Goal: Information Seeking & Learning: Learn about a topic

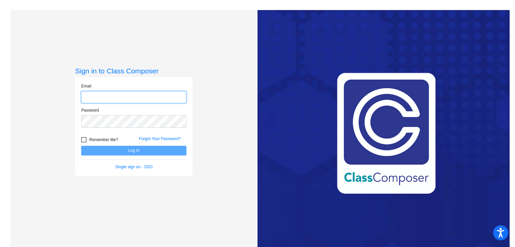
type input "[PERSON_NAME][EMAIL_ADDRESS][PERSON_NAME][DOMAIN_NAME]"
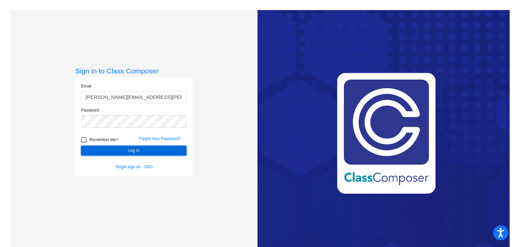
click at [133, 151] on button "Log In" at bounding box center [133, 151] width 105 height 10
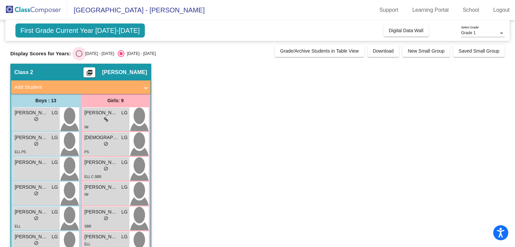
click at [80, 53] on div "Select an option" at bounding box center [79, 53] width 7 height 7
click at [79, 57] on input "[DATE] - [DATE]" at bounding box center [79, 57] width 0 height 0
radio input "true"
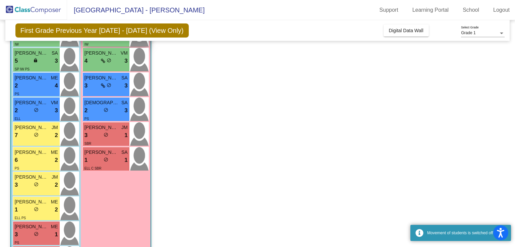
scroll to position [193, 0]
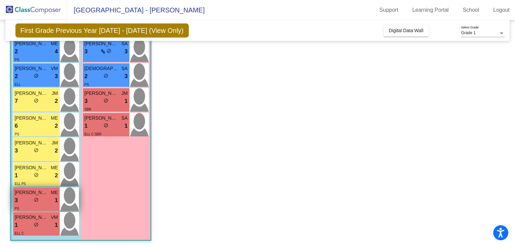
click at [49, 201] on div "3 lock do_not_disturb_alt 1" at bounding box center [36, 200] width 43 height 9
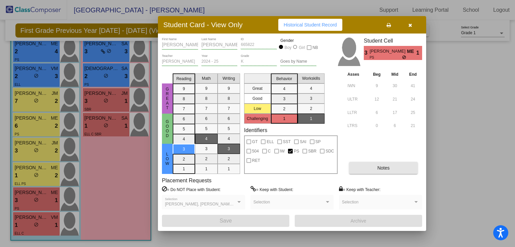
click at [384, 169] on span "Notes" at bounding box center [383, 167] width 12 height 5
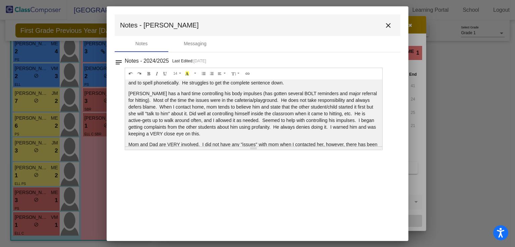
scroll to position [87, 0]
click at [388, 29] on mat-icon "close" at bounding box center [388, 25] width 8 height 8
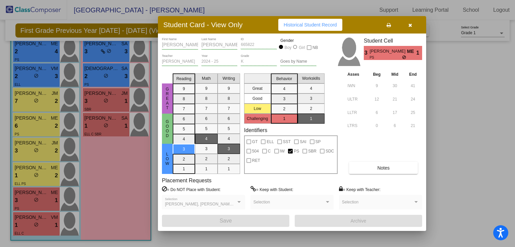
click at [413, 28] on button "button" at bounding box center [409, 25] width 21 height 12
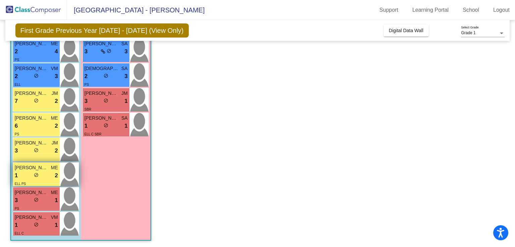
click at [39, 170] on span "[PERSON_NAME]" at bounding box center [32, 167] width 34 height 7
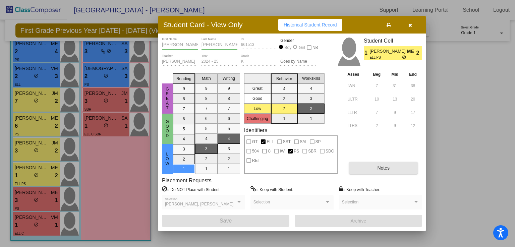
click at [369, 169] on button "Notes" at bounding box center [383, 168] width 69 height 12
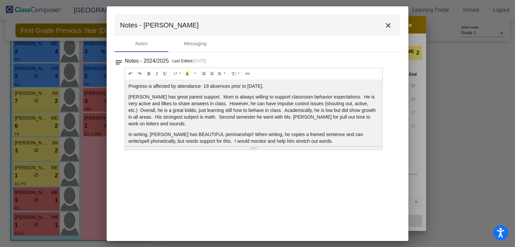
scroll to position [5, 0]
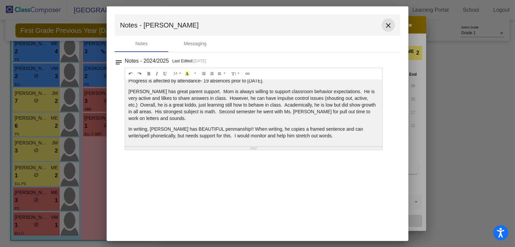
click at [390, 25] on mat-icon "close" at bounding box center [388, 25] width 8 height 8
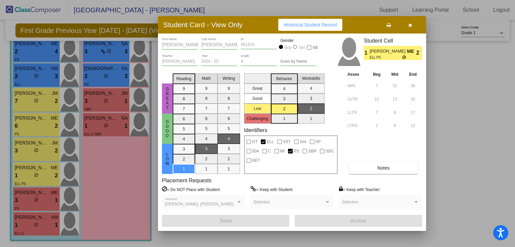
click at [413, 26] on button "button" at bounding box center [409, 25] width 21 height 12
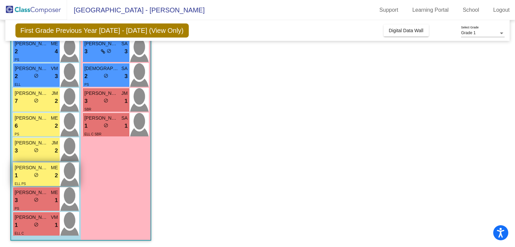
click at [37, 169] on span "[PERSON_NAME]" at bounding box center [32, 167] width 34 height 7
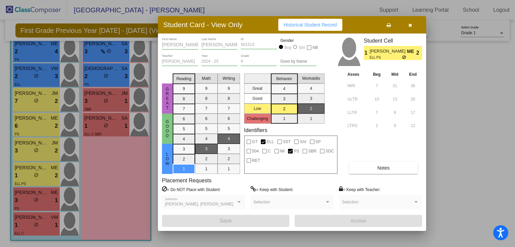
click at [410, 26] on icon "button" at bounding box center [410, 25] width 4 height 5
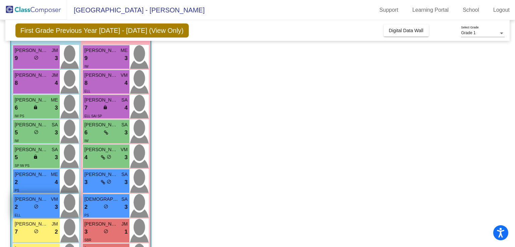
scroll to position [62, 0]
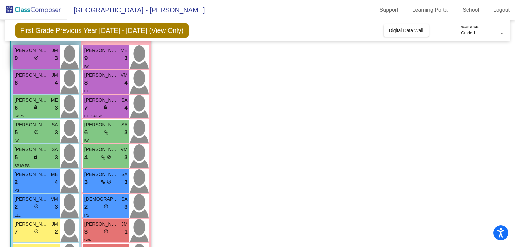
click at [30, 57] on div "9 lock do_not_disturb_alt 3" at bounding box center [36, 58] width 43 height 9
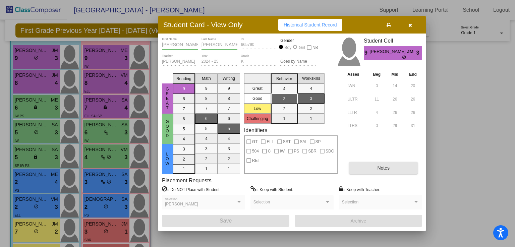
click at [382, 169] on span "Notes" at bounding box center [383, 167] width 12 height 5
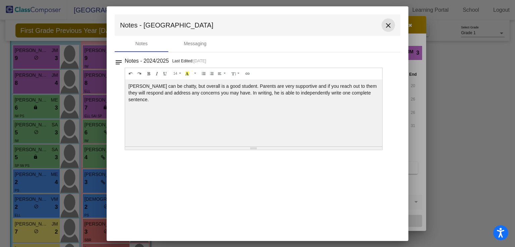
click at [390, 27] on mat-icon "close" at bounding box center [388, 25] width 8 height 8
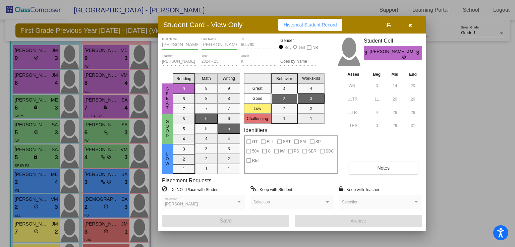
click at [42, 75] on div at bounding box center [257, 123] width 515 height 247
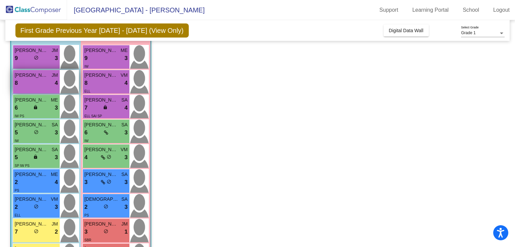
click at [46, 80] on div "8 lock do_not_disturb_alt 4" at bounding box center [36, 83] width 43 height 9
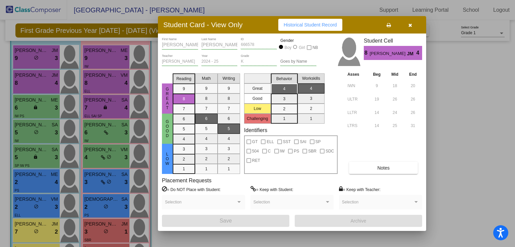
click at [383, 171] on button "Notes" at bounding box center [383, 168] width 69 height 12
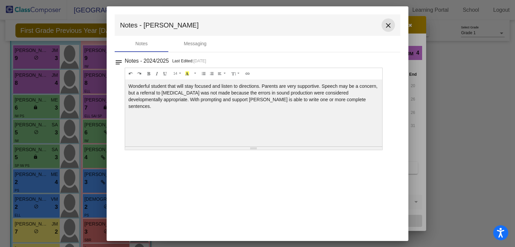
click at [387, 23] on mat-icon "close" at bounding box center [388, 25] width 8 height 8
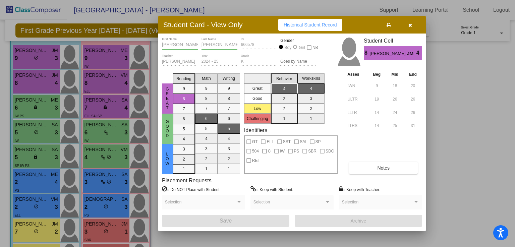
click at [20, 110] on div at bounding box center [257, 123] width 515 height 247
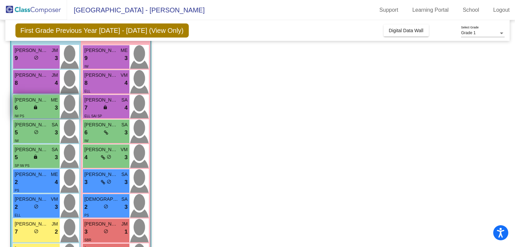
click at [36, 105] on span "lock" at bounding box center [35, 107] width 5 height 5
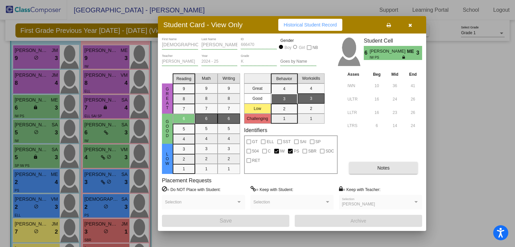
click at [371, 167] on button "Notes" at bounding box center [383, 168] width 69 height 12
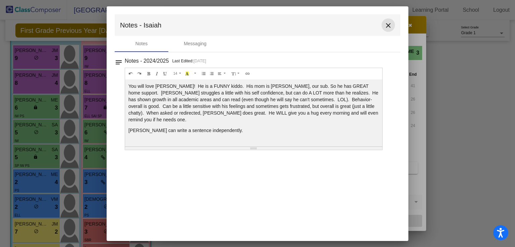
click at [387, 28] on mat-icon "close" at bounding box center [388, 25] width 8 height 8
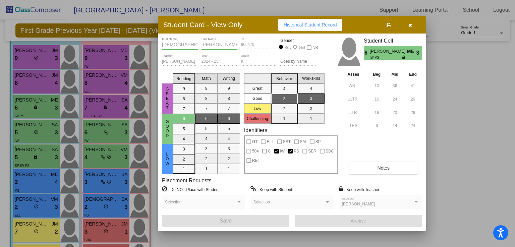
click at [40, 118] on div at bounding box center [257, 123] width 515 height 247
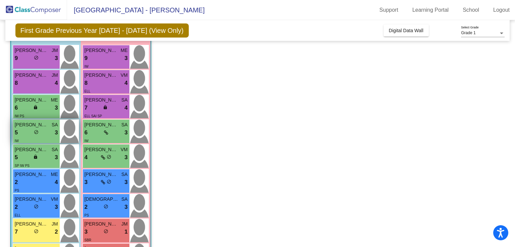
click at [40, 129] on div "5 lock do_not_disturb_alt 3" at bounding box center [36, 132] width 43 height 9
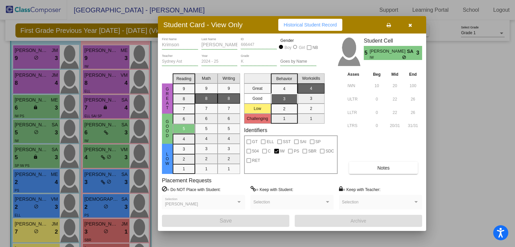
click at [367, 167] on button "Notes" at bounding box center [383, 168] width 69 height 12
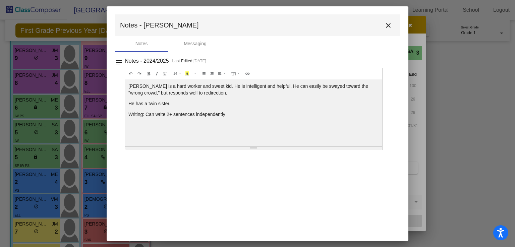
click at [391, 26] on mat-icon "close" at bounding box center [388, 25] width 8 height 8
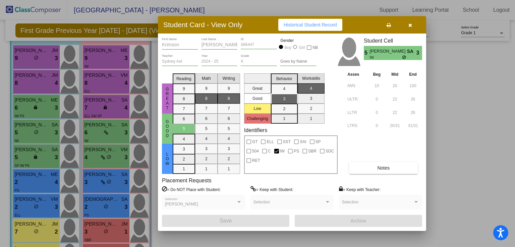
click at [52, 152] on div at bounding box center [257, 123] width 515 height 247
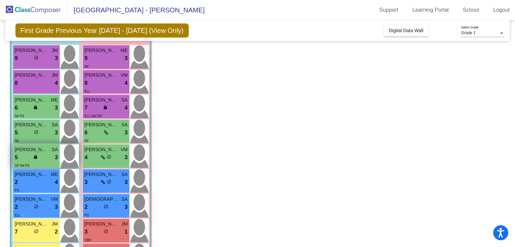
click at [52, 152] on span "SA" at bounding box center [55, 149] width 6 height 7
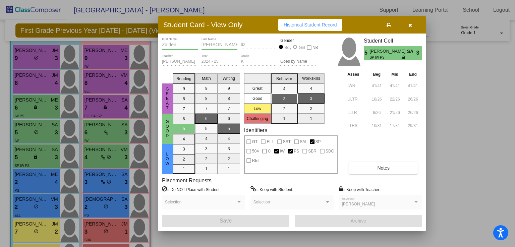
click at [362, 169] on button "Notes" at bounding box center [383, 168] width 69 height 12
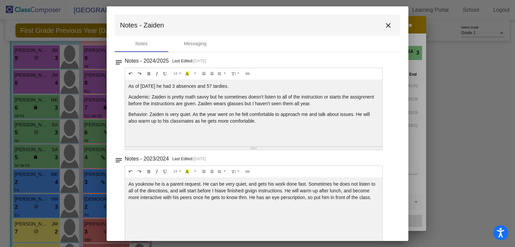
scroll to position [14, 0]
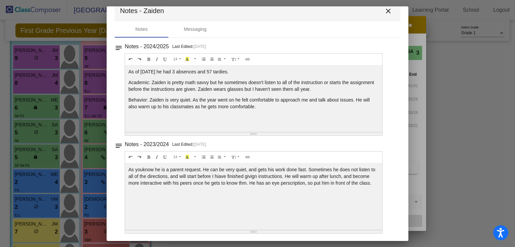
click at [384, 9] on mat-icon "close" at bounding box center [388, 11] width 8 height 8
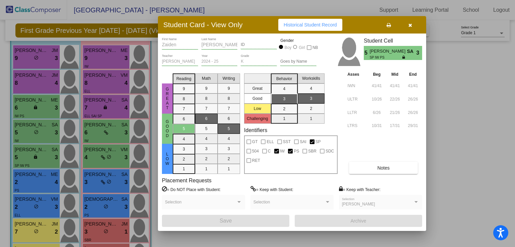
click at [44, 174] on div at bounding box center [257, 123] width 515 height 247
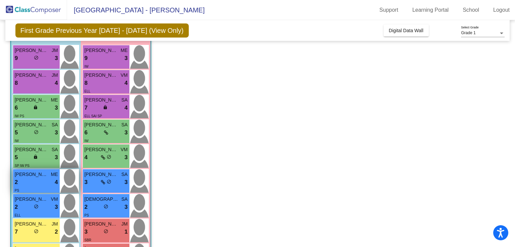
click at [43, 181] on div "2 lock do_not_disturb_alt 4" at bounding box center [36, 182] width 43 height 9
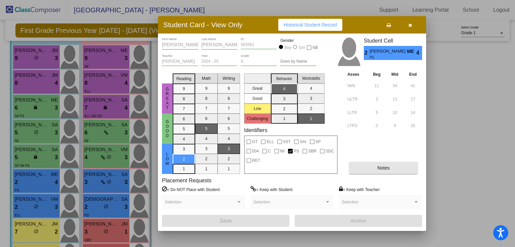
click at [395, 164] on button "Notes" at bounding box center [383, 168] width 69 height 12
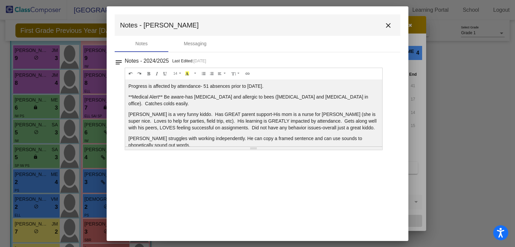
scroll to position [3, 0]
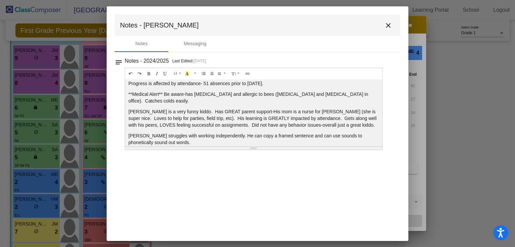
click at [107, 131] on mat-dialog-container "Notes - [PERSON_NAME] close Notes Messaging notes Notes - 2024/2025 Last Edited…" at bounding box center [258, 123] width 302 height 235
click at [391, 27] on mat-icon "close" at bounding box center [388, 25] width 8 height 8
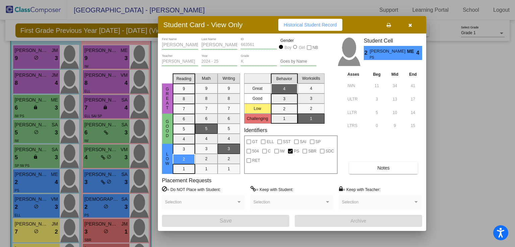
click at [53, 202] on div at bounding box center [257, 123] width 515 height 247
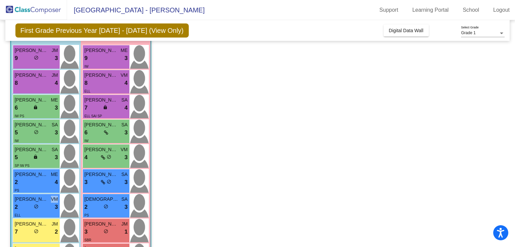
click at [53, 202] on span "VM" at bounding box center [54, 199] width 7 height 7
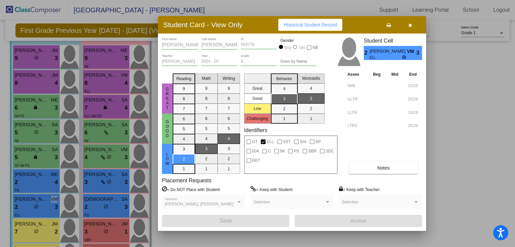
click at [364, 170] on button "Notes" at bounding box center [383, 168] width 69 height 12
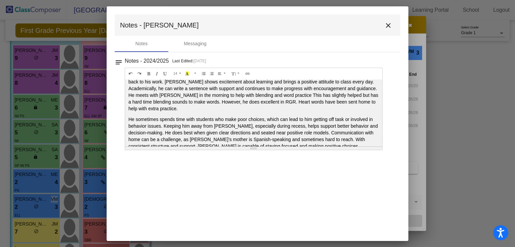
scroll to position [28, 0]
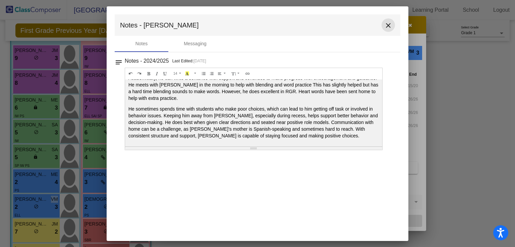
click at [390, 25] on mat-icon "close" at bounding box center [388, 25] width 8 height 8
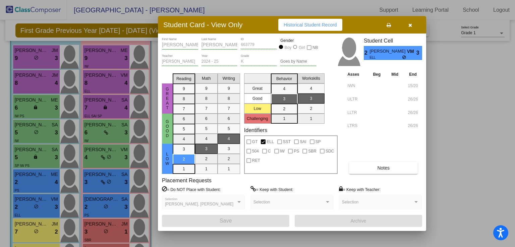
click at [56, 215] on div at bounding box center [257, 123] width 515 height 247
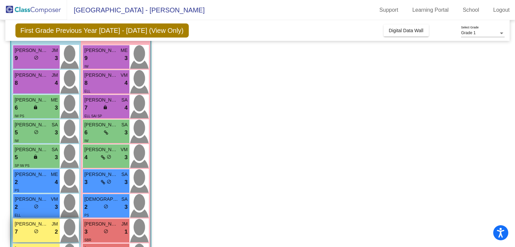
click at [45, 231] on div "7 lock do_not_disturb_alt 2" at bounding box center [36, 232] width 43 height 9
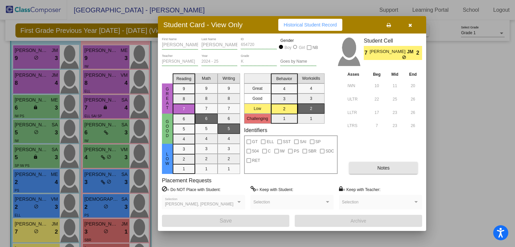
click at [374, 171] on button "Notes" at bounding box center [383, 168] width 69 height 12
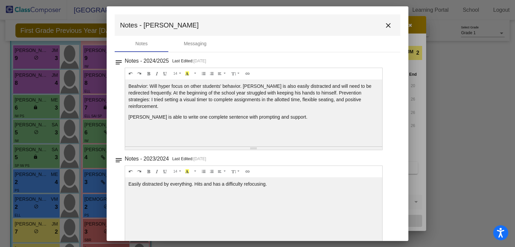
click at [386, 27] on mat-icon "close" at bounding box center [388, 25] width 8 height 8
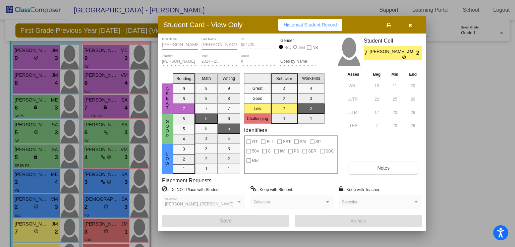
click at [412, 26] on icon "button" at bounding box center [410, 25] width 4 height 5
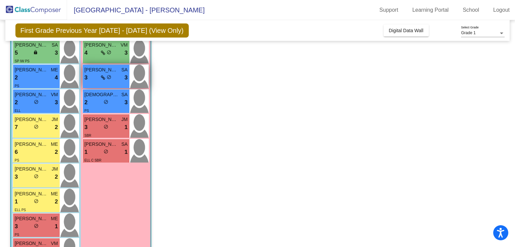
scroll to position [193, 0]
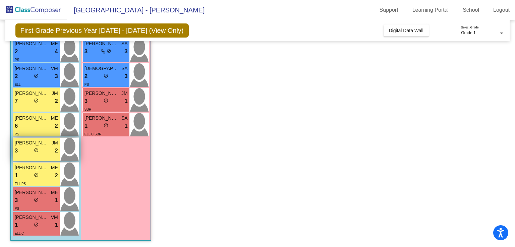
click at [49, 145] on div "[PERSON_NAME] JM" at bounding box center [36, 142] width 43 height 7
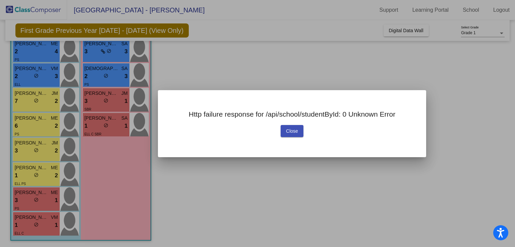
click at [293, 132] on span "Close" at bounding box center [292, 130] width 12 height 5
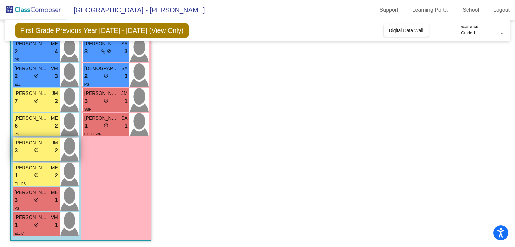
click at [42, 150] on div "3 lock do_not_disturb_alt 2" at bounding box center [36, 151] width 43 height 9
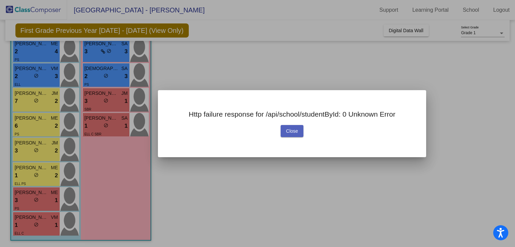
click at [289, 136] on button "Close" at bounding box center [292, 131] width 23 height 12
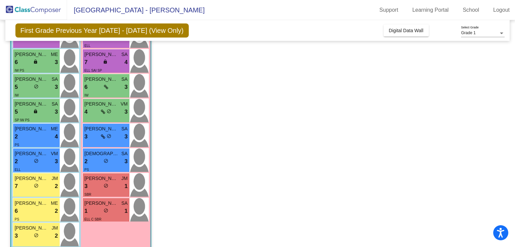
scroll to position [107, 0]
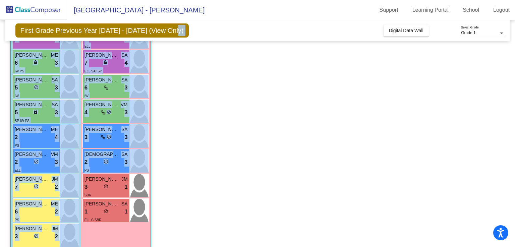
drag, startPoint x: 281, startPoint y: 162, endPoint x: 234, endPoint y: 20, distance: 149.6
click at [234, 20] on app-root "[GEOGRAPHIC_DATA] - [PERSON_NAME] Support Learning Portal School Logout home Ho…" at bounding box center [257, 123] width 515 height 247
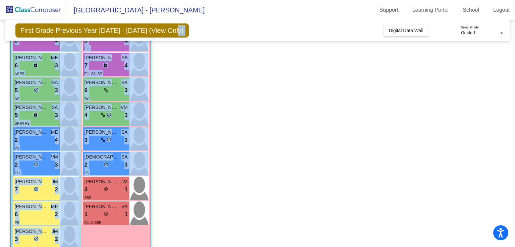
click at [207, 98] on app-classroom "Class 2 picture_as_pdf [PERSON_NAME] Add Student First Name Last Name Student I…" at bounding box center [257, 147] width 495 height 377
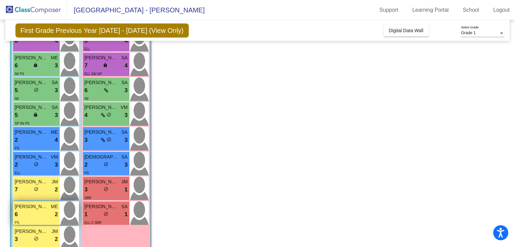
click at [39, 211] on div "6 lock do_not_disturb_alt 2" at bounding box center [36, 214] width 43 height 9
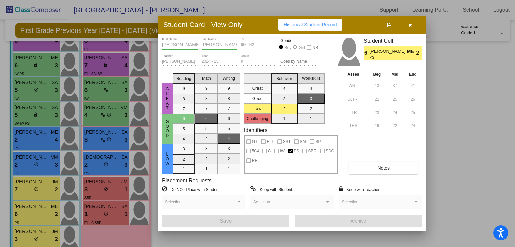
click at [373, 170] on button "Notes" at bounding box center [383, 168] width 69 height 12
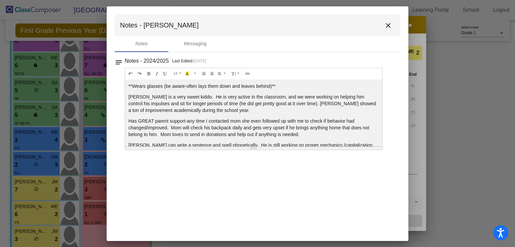
scroll to position [16, 0]
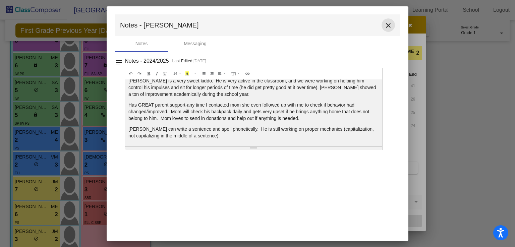
click at [390, 27] on mat-icon "close" at bounding box center [388, 25] width 8 height 8
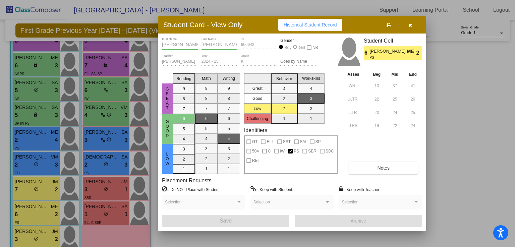
click at [412, 29] on button "button" at bounding box center [409, 25] width 21 height 12
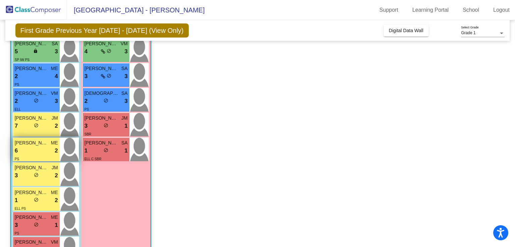
scroll to position [193, 0]
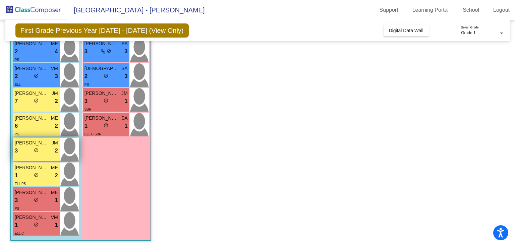
click at [40, 145] on span "[PERSON_NAME]" at bounding box center [32, 142] width 34 height 7
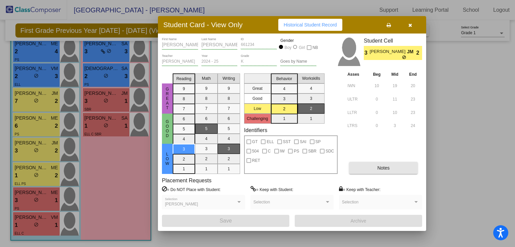
click at [378, 169] on span "Notes" at bounding box center [383, 167] width 12 height 5
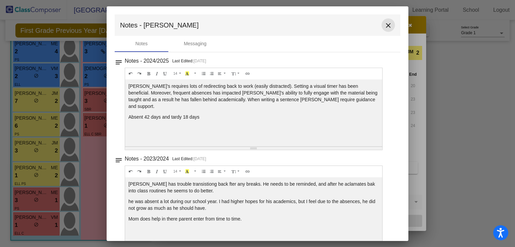
click at [386, 24] on mat-icon "close" at bounding box center [388, 25] width 8 height 8
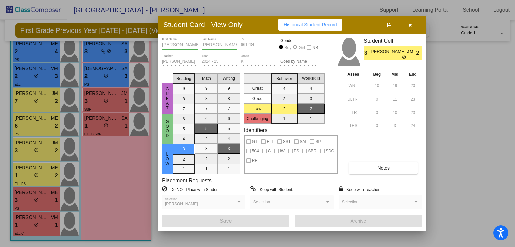
click at [103, 186] on div at bounding box center [257, 123] width 515 height 247
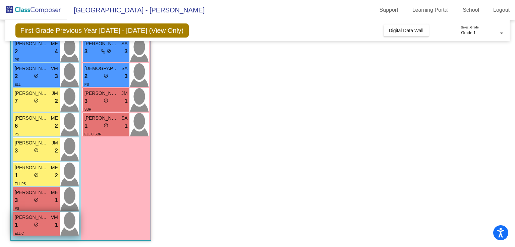
click at [40, 222] on div "1 lock do_not_disturb_alt 1" at bounding box center [36, 225] width 43 height 9
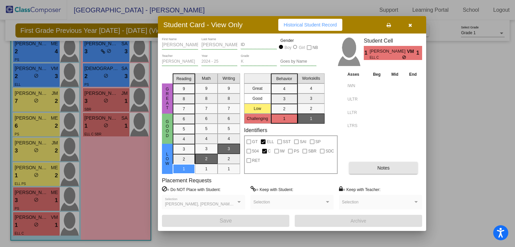
click at [361, 173] on button "Notes" at bounding box center [383, 168] width 69 height 12
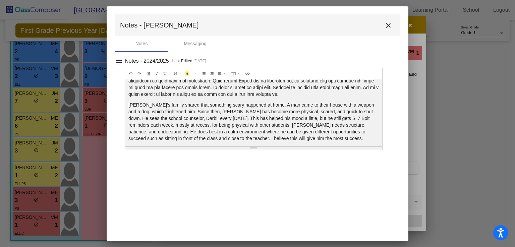
scroll to position [48, 0]
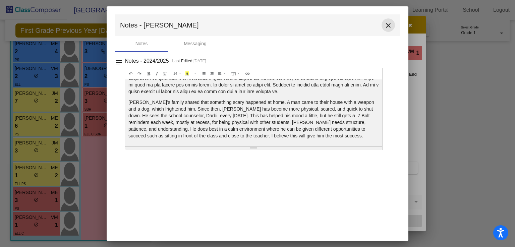
click at [389, 26] on mat-icon "close" at bounding box center [388, 25] width 8 height 8
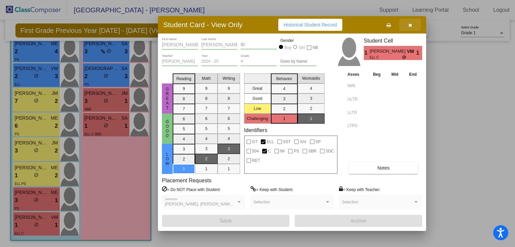
click at [413, 27] on button "button" at bounding box center [409, 25] width 21 height 12
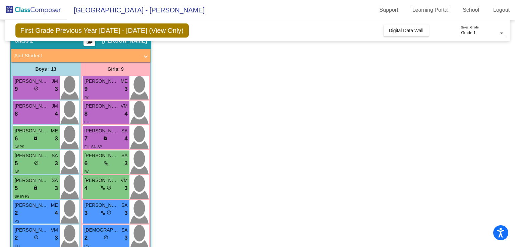
scroll to position [31, 0]
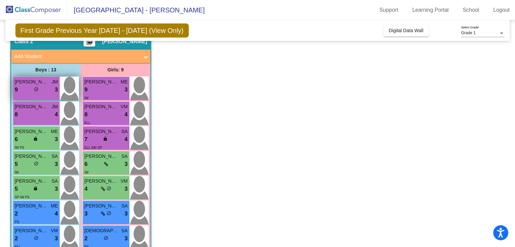
click at [48, 90] on div "9 lock do_not_disturb_alt 3" at bounding box center [36, 90] width 43 height 9
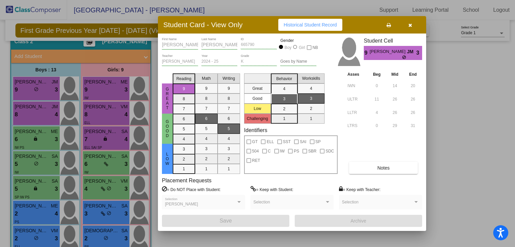
click at [379, 170] on span "Notes" at bounding box center [383, 167] width 12 height 5
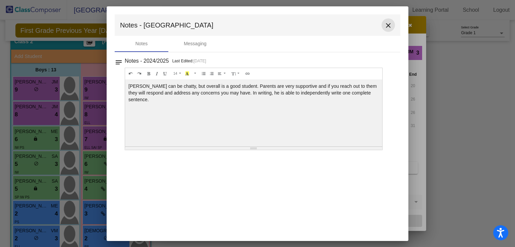
click at [391, 27] on mat-icon "close" at bounding box center [388, 25] width 8 height 8
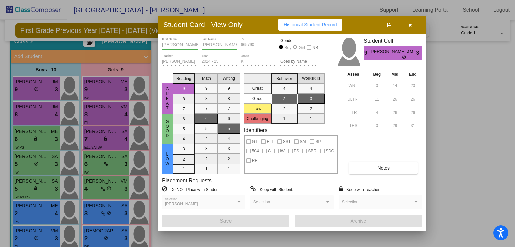
click at [46, 121] on div at bounding box center [257, 123] width 515 height 247
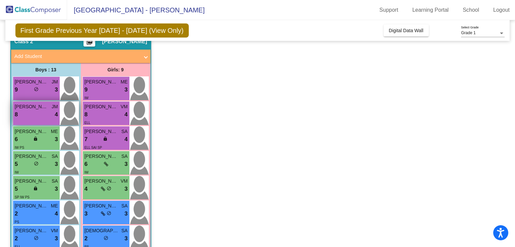
click at [46, 114] on div "8 lock do_not_disturb_alt 4" at bounding box center [36, 114] width 43 height 9
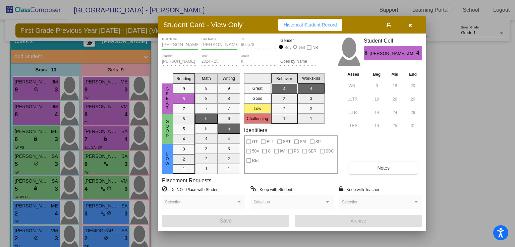
click at [378, 170] on span "Notes" at bounding box center [383, 167] width 12 height 5
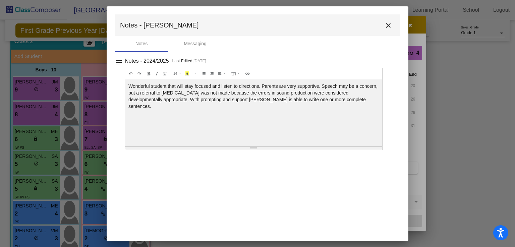
click at [385, 18] on mat-toolbar "Notes - [PERSON_NAME]" at bounding box center [258, 24] width 286 height 21
click at [389, 23] on mat-icon "close" at bounding box center [388, 25] width 8 height 8
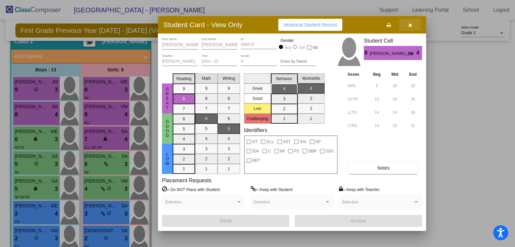
click at [411, 25] on icon "button" at bounding box center [410, 25] width 4 height 5
